Goal: Complete application form

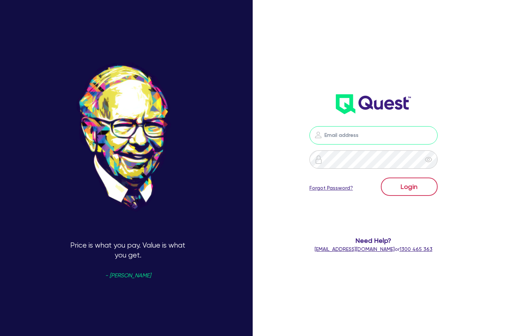
type input "[PERSON_NAME][EMAIL_ADDRESS][DOMAIN_NAME]"
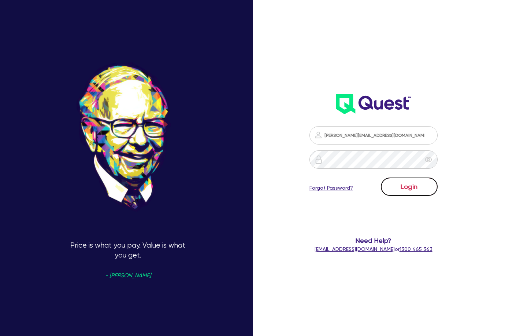
click at [416, 193] on button "Login" at bounding box center [409, 186] width 57 height 18
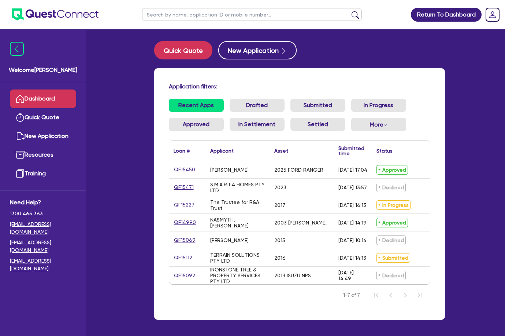
drag, startPoint x: 124, startPoint y: 0, endPoint x: 100, endPoint y: 73, distance: 76.7
click at [100, 73] on div "Welcome [PERSON_NAME] Quick Quote New Application Resources Training Need Help?…" at bounding box center [252, 182] width 407 height 365
click at [191, 168] on link "QF15450" at bounding box center [185, 169] width 22 height 8
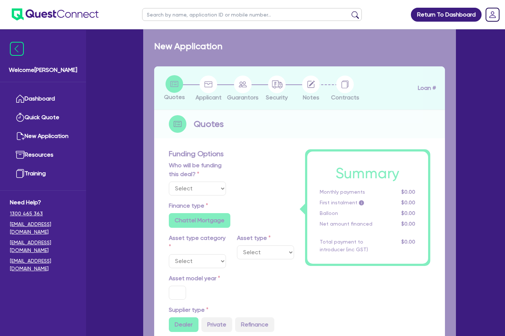
select select "Quest Finance - Own Book"
select select "CARS_AND_LIGHT_TRUCKS"
type input "2025"
radio input "true"
type input "58,000"
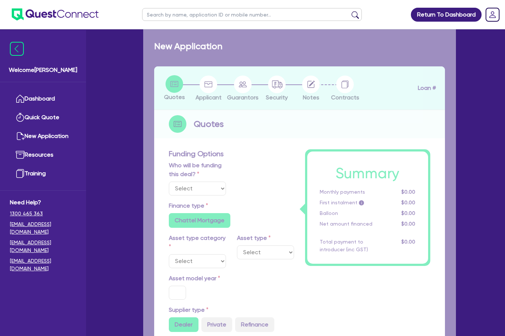
type input "30"
type input "17,400"
type input "8"
type input "4,640"
type input "17.95"
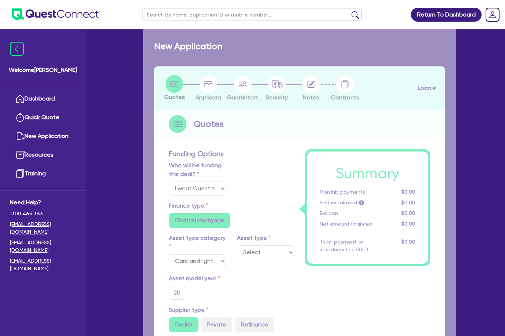
select select "PASSENGER_VEHICLES"
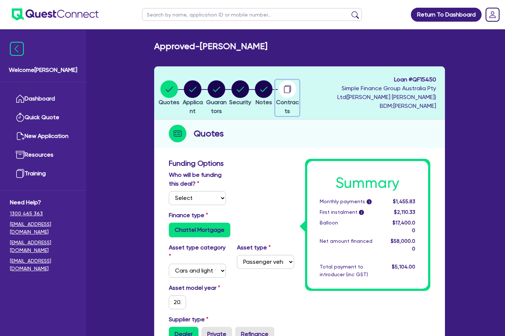
click at [297, 89] on circle "button" at bounding box center [288, 89] width 18 height 18
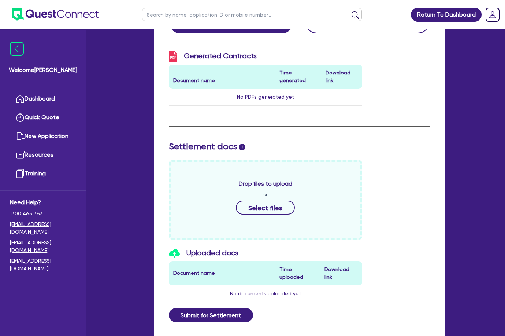
scroll to position [220, 0]
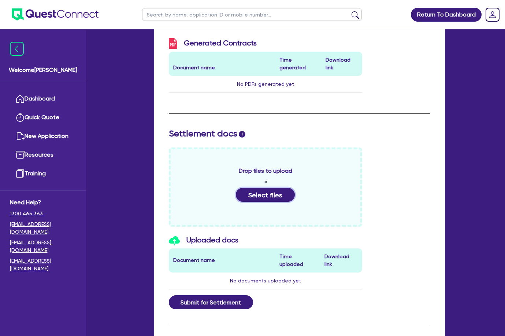
click at [272, 190] on button "Select files" at bounding box center [265, 195] width 59 height 14
click at [257, 198] on button "Select files" at bounding box center [265, 195] width 59 height 14
